Goal: Obtain resource: Obtain resource

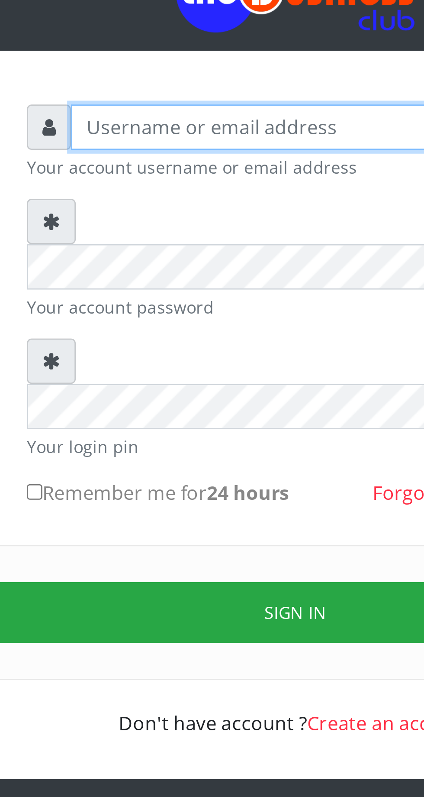
click at [172, 133] on input "text" at bounding box center [220, 127] width 179 height 16
type input "Musluky"
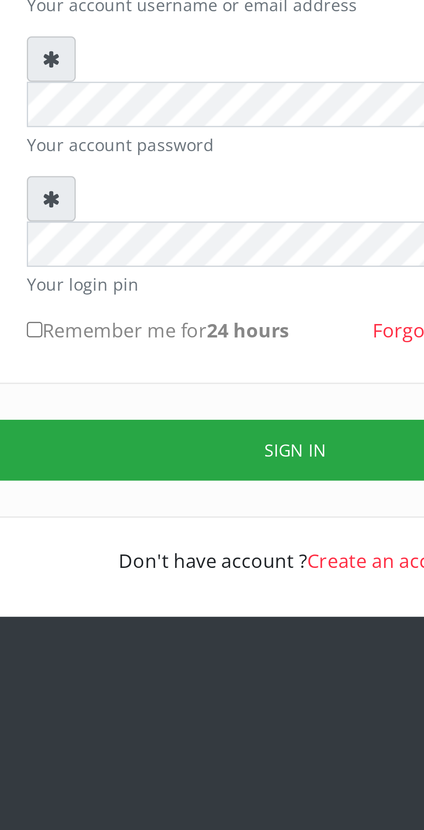
click at [223, 295] on button "Sign in" at bounding box center [212, 306] width 221 height 22
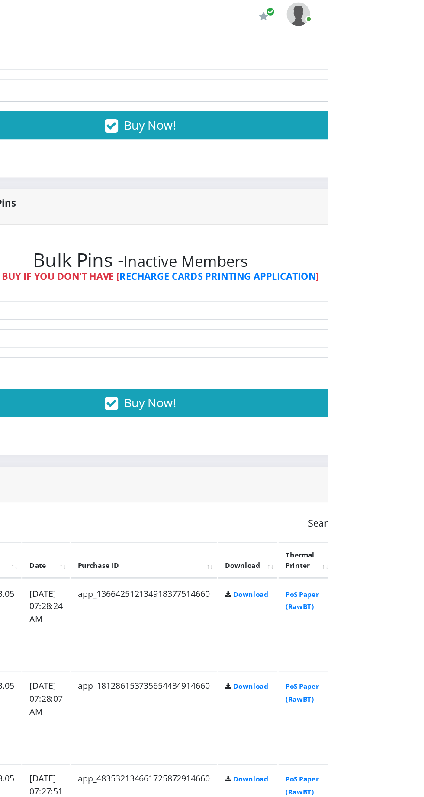
scroll to position [346, 0]
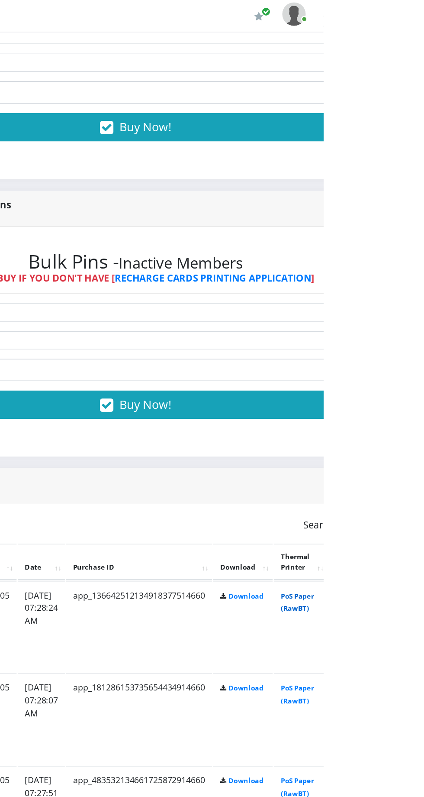
click at [418, 444] on link "PoS Paper (RawBT)" at bounding box center [405, 443] width 24 height 16
click at [418, 517] on link "PoS Paper (RawBT)" at bounding box center [405, 510] width 24 height 16
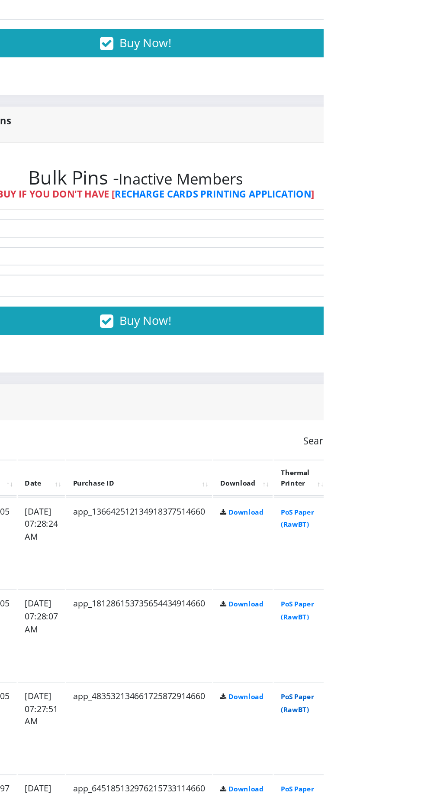
click at [418, 585] on link "PoS Paper (RawBT)" at bounding box center [405, 578] width 24 height 16
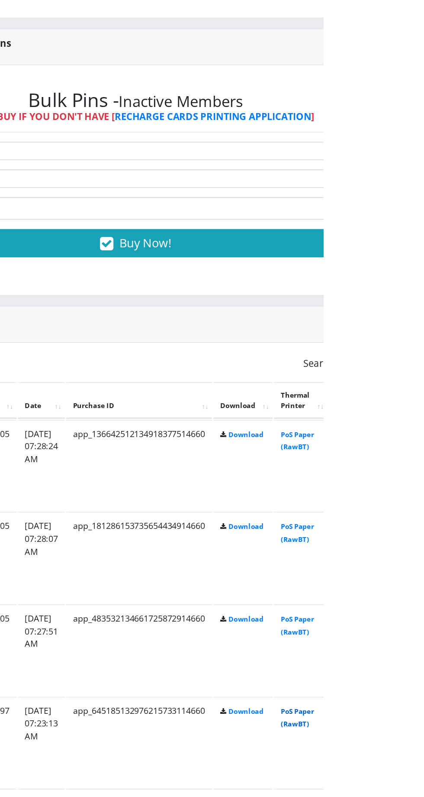
click at [418, 653] on link "PoS Paper (RawBT)" at bounding box center [405, 646] width 24 height 16
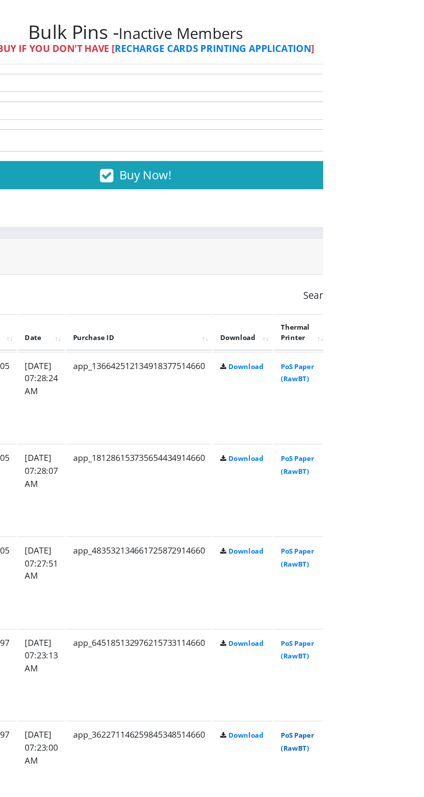
click at [418, 721] on link "PoS Paper (RawBT)" at bounding box center [405, 714] width 24 height 16
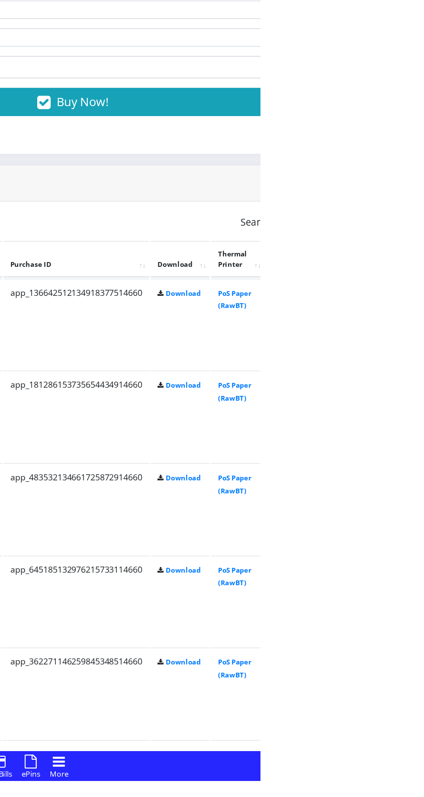
click at [418, 780] on link "PoS Paper (RawBT)" at bounding box center [405, 782] width 24 height 16
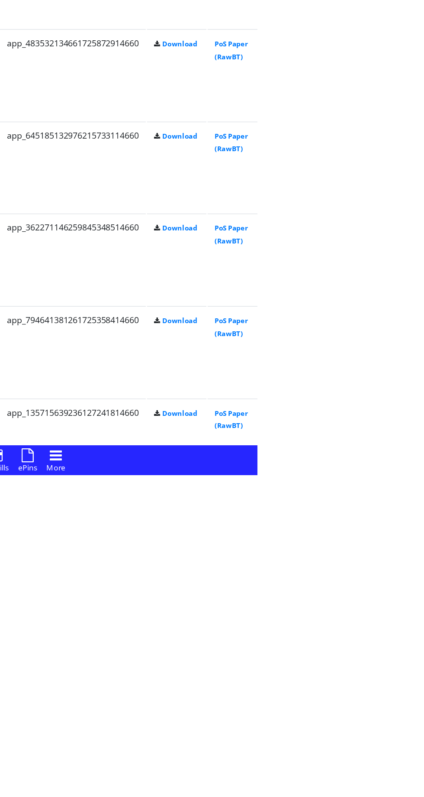
scroll to position [440, 0]
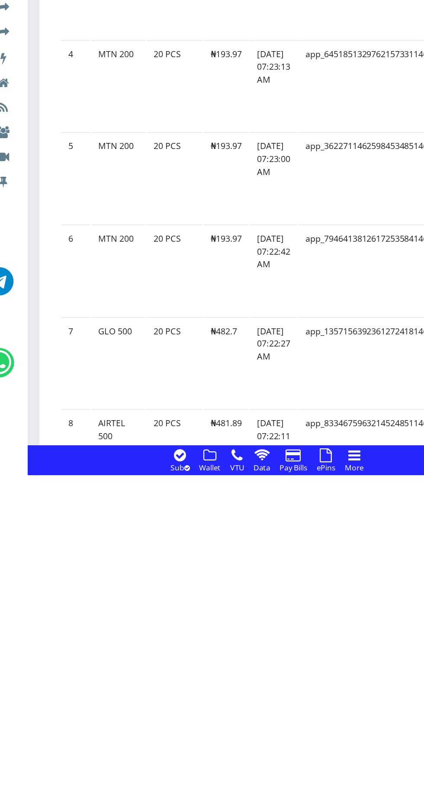
scroll to position [502, 0]
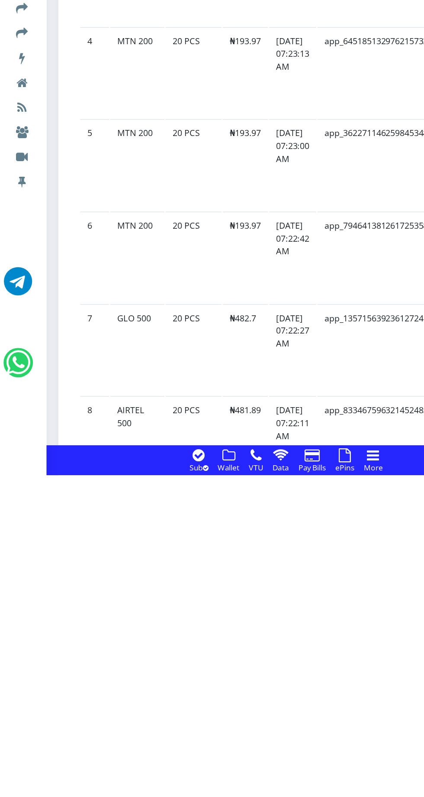
scroll to position [526, 0]
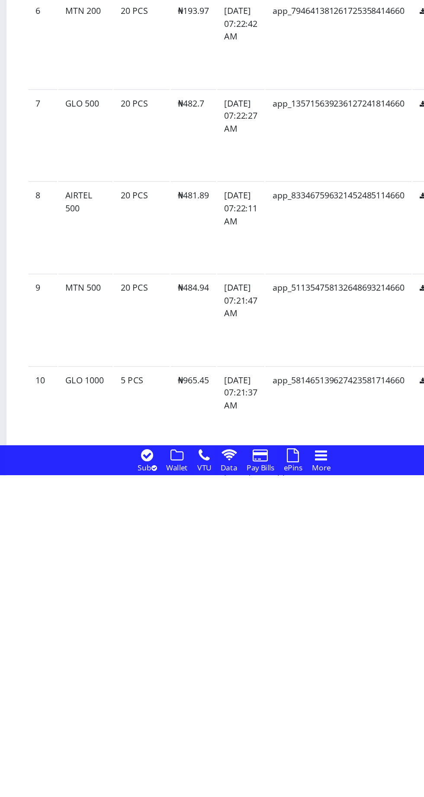
scroll to position [668, 0]
